Goal: Information Seeking & Learning: Learn about a topic

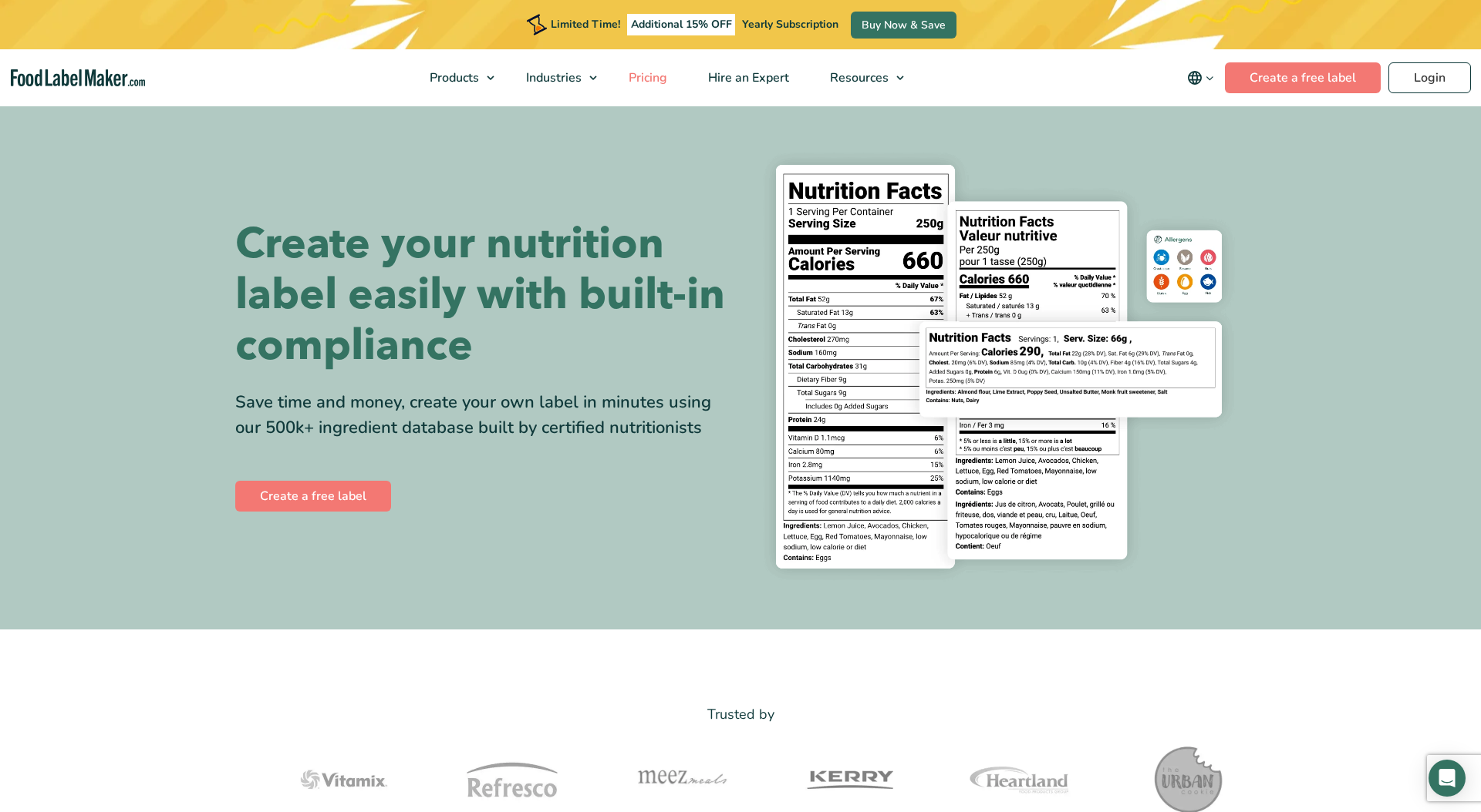
click at [652, 70] on span "Pricing" at bounding box center [646, 78] width 44 height 17
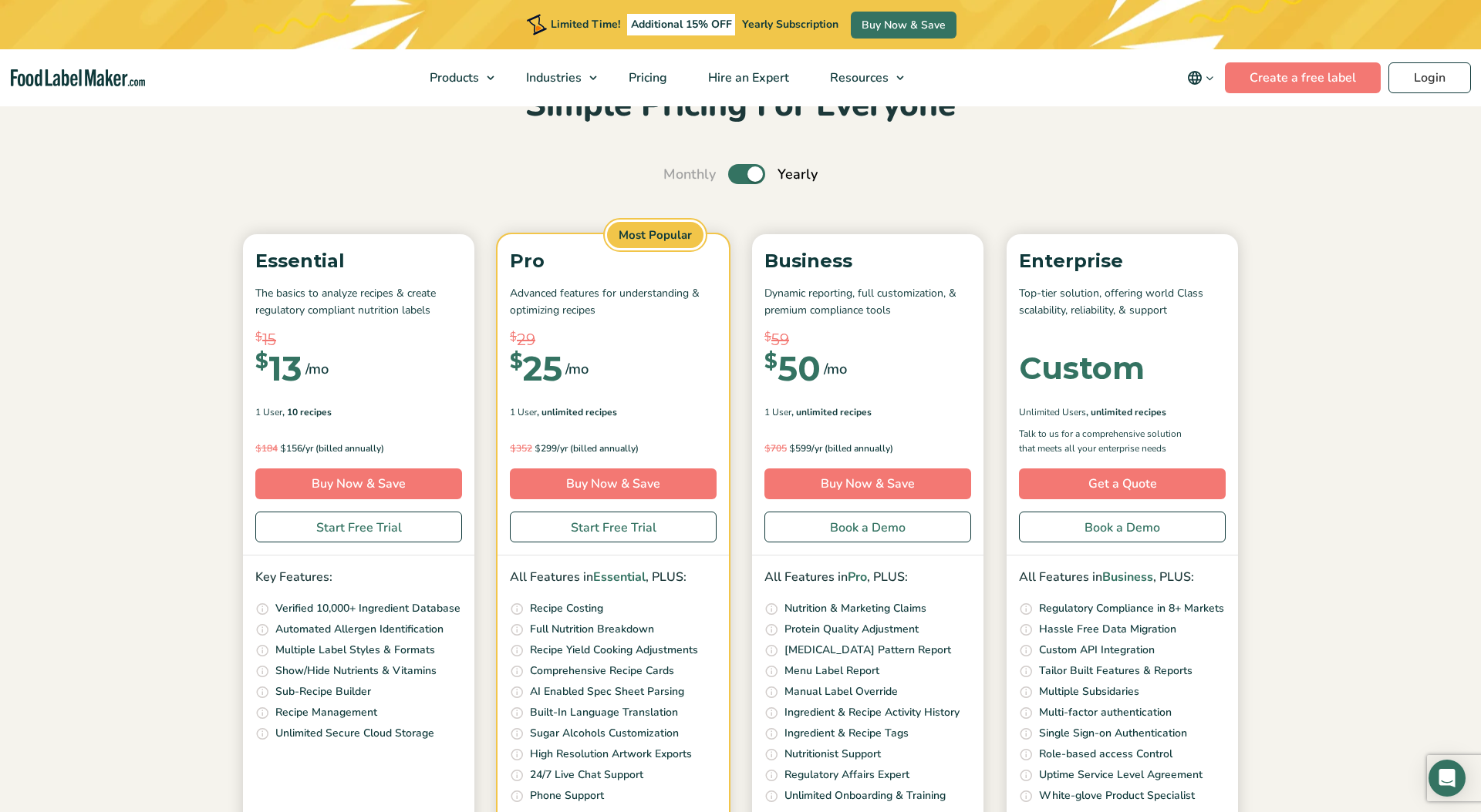
scroll to position [30, 0]
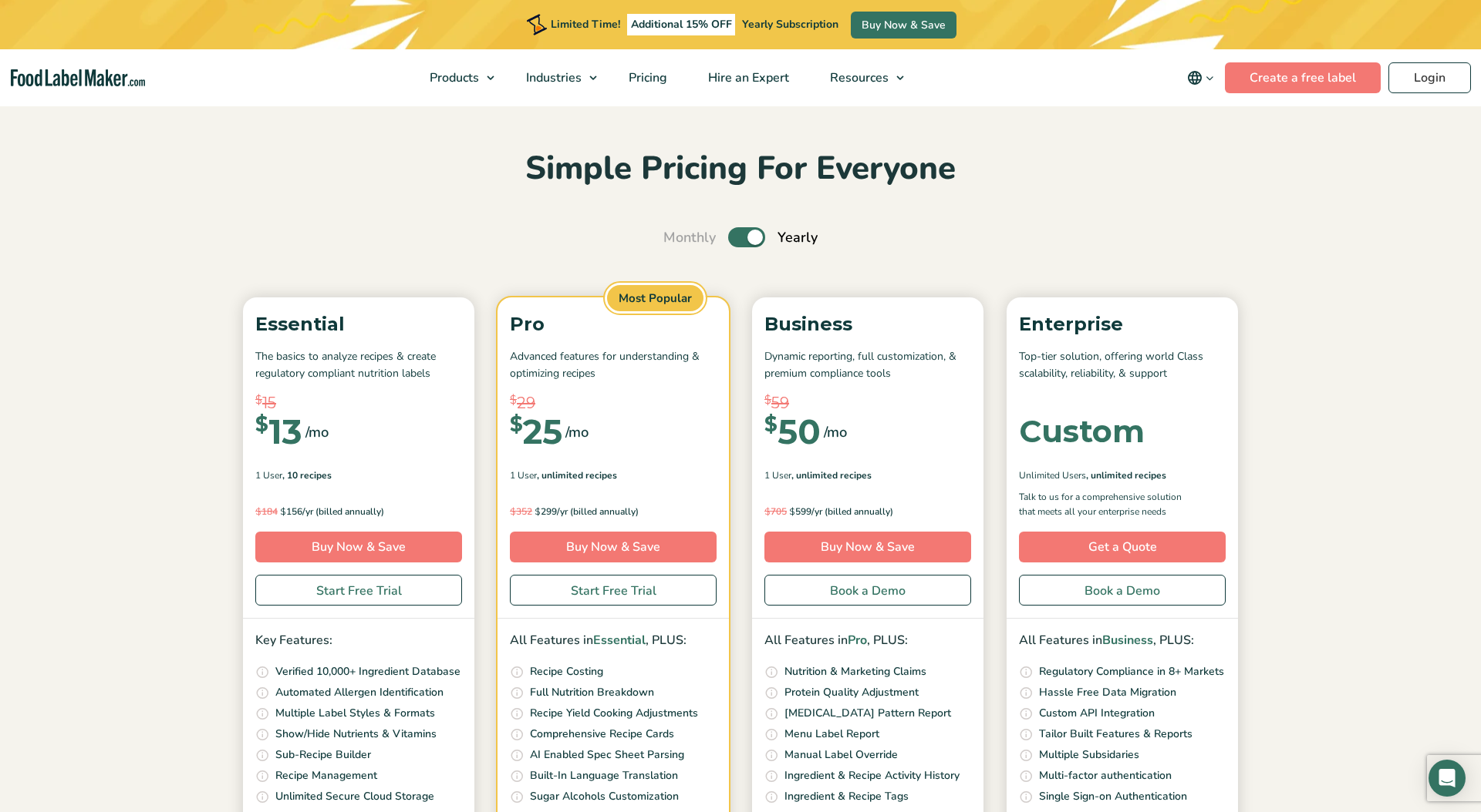
click at [744, 231] on label "Toggle" at bounding box center [746, 237] width 37 height 20
click at [676, 233] on input "Toggle" at bounding box center [671, 238] width 10 height 10
click at [748, 234] on label "Toggle" at bounding box center [746, 237] width 37 height 20
click at [676, 234] on input "Toggle" at bounding box center [671, 238] width 10 height 10
click at [748, 234] on label "Toggle" at bounding box center [746, 237] width 37 height 20
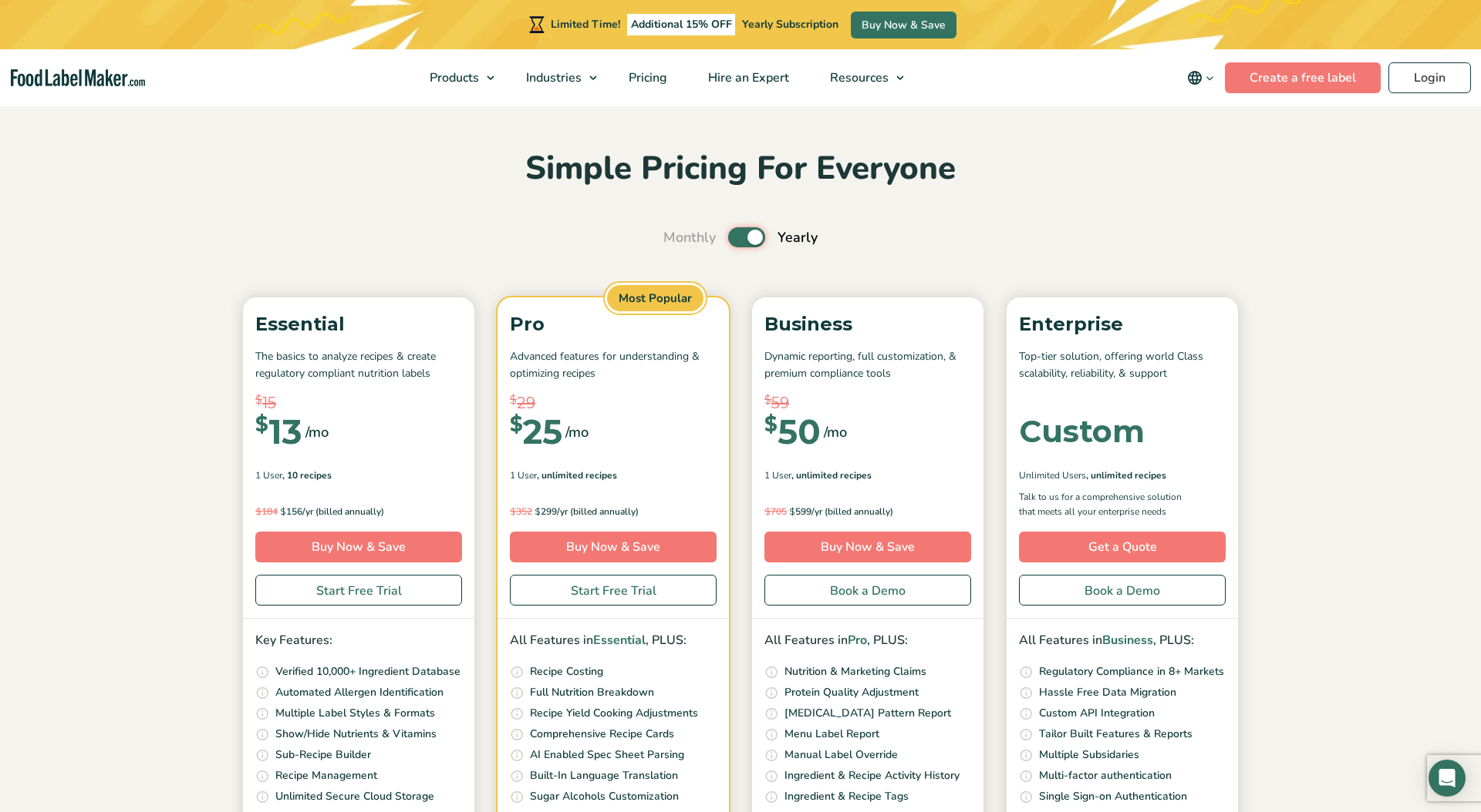
click at [676, 234] on input "Toggle" at bounding box center [671, 238] width 10 height 10
click at [744, 233] on label "Toggle" at bounding box center [746, 237] width 37 height 20
click at [676, 233] on input "Toggle" at bounding box center [671, 238] width 10 height 10
checkbox input "true"
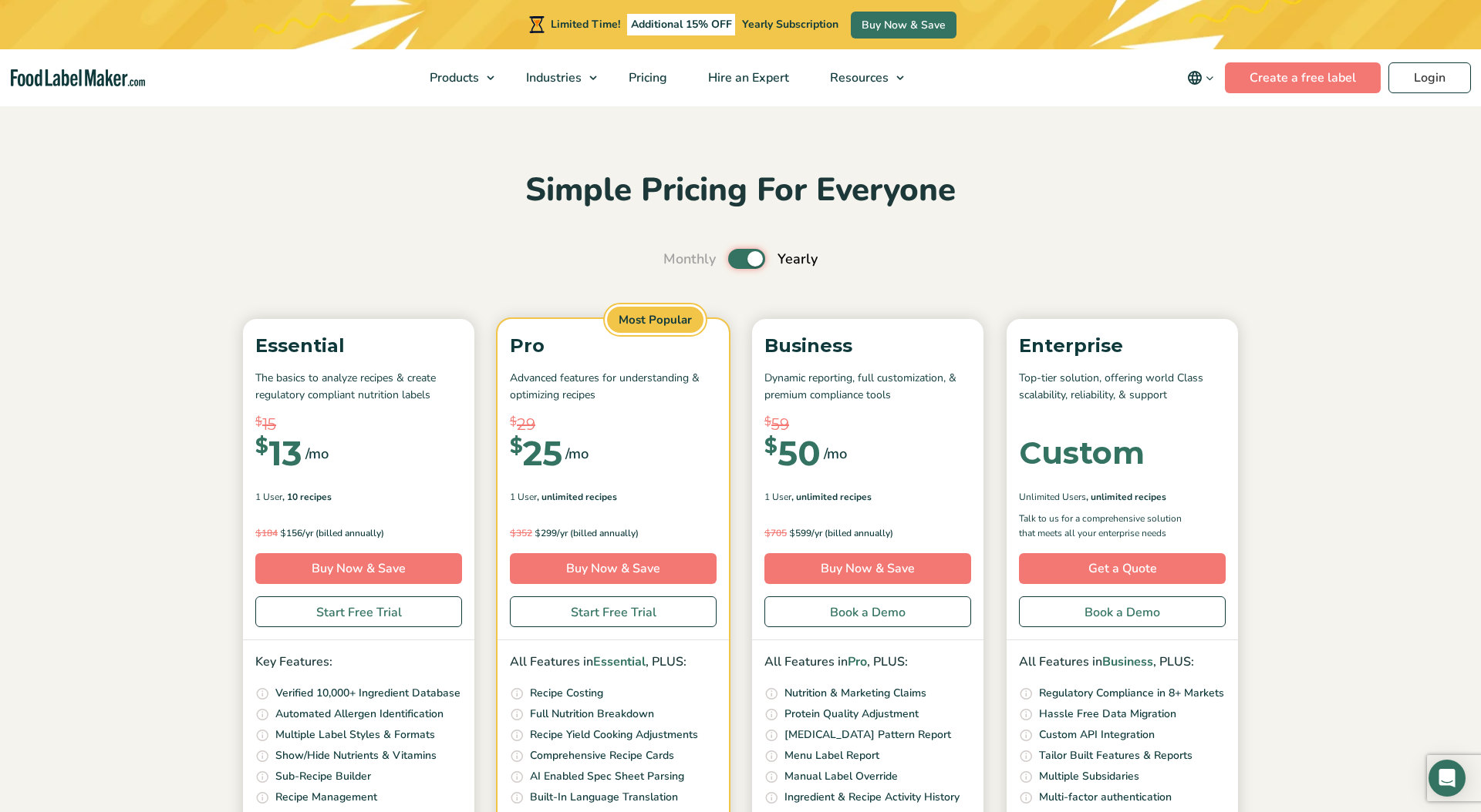
scroll to position [0, 0]
